Goal: Task Accomplishment & Management: Manage account settings

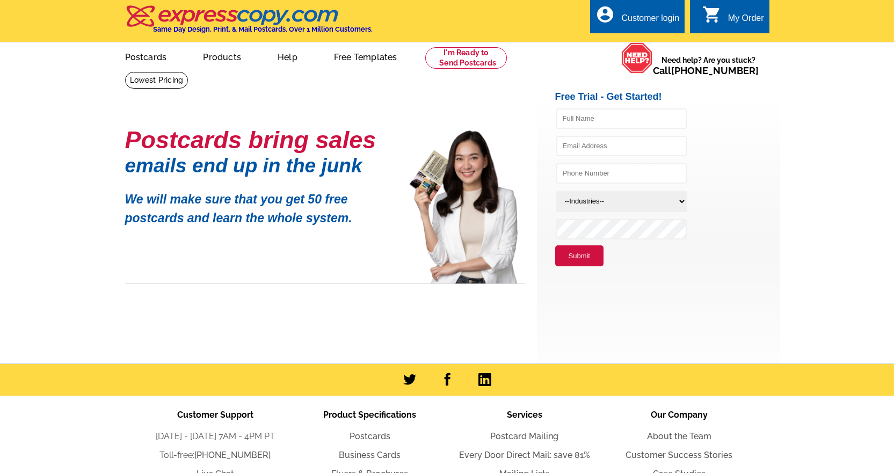
type input "[EMAIL_ADDRESS][DOMAIN_NAME]"
click at [652, 16] on div "Customer login" at bounding box center [650, 20] width 58 height 15
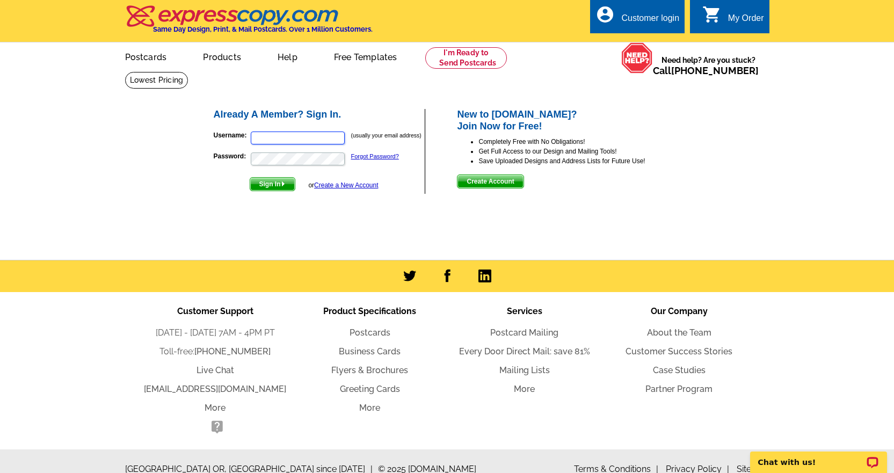
type input "[EMAIL_ADDRESS][DOMAIN_NAME]"
click at [271, 182] on span "Sign In" at bounding box center [272, 184] width 45 height 13
